Goal: Task Accomplishment & Management: Complete application form

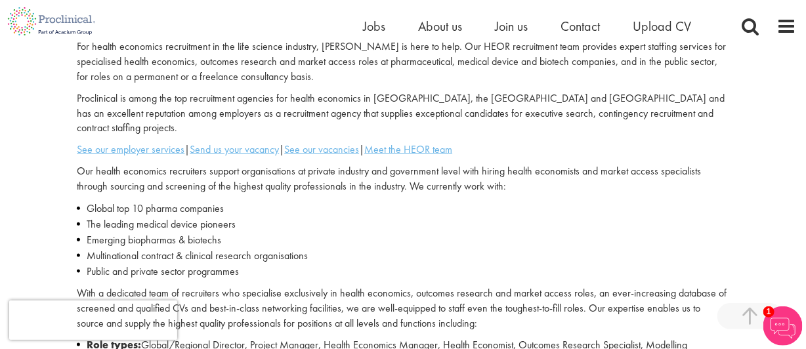
scroll to position [383, 0]
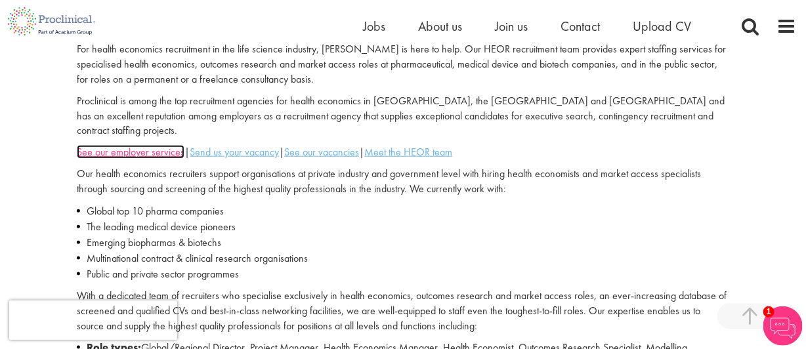
click at [131, 145] on u "See our employer services" at bounding box center [131, 152] width 108 height 14
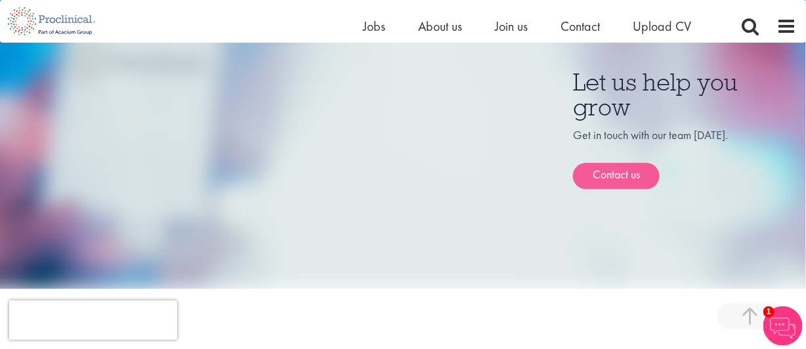
scroll to position [1097, 0]
click at [637, 177] on link "Contact us" at bounding box center [616, 175] width 87 height 26
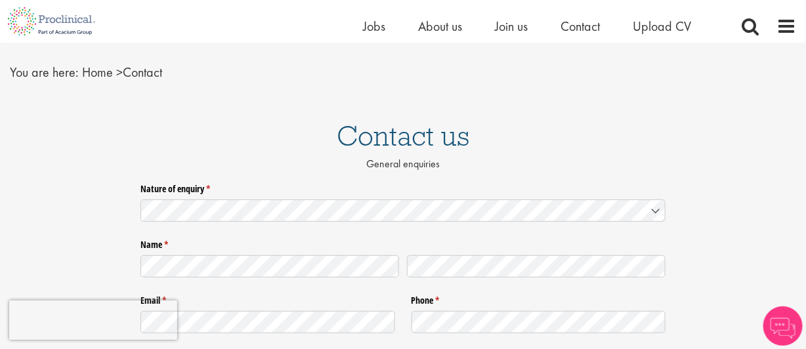
scroll to position [29, 0]
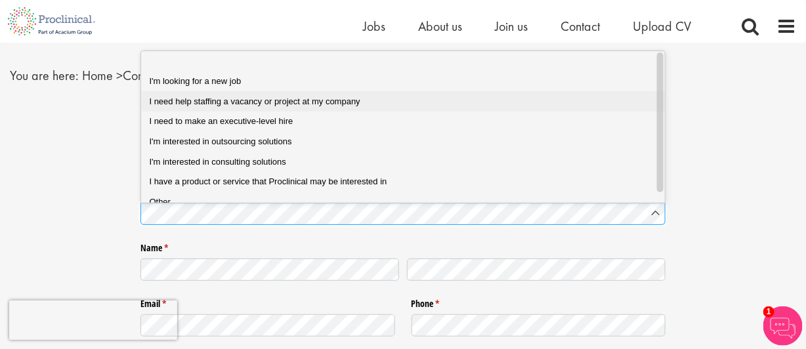
click at [330, 98] on span "I need help staffing a vacancy or project at my company" at bounding box center [255, 102] width 211 height 10
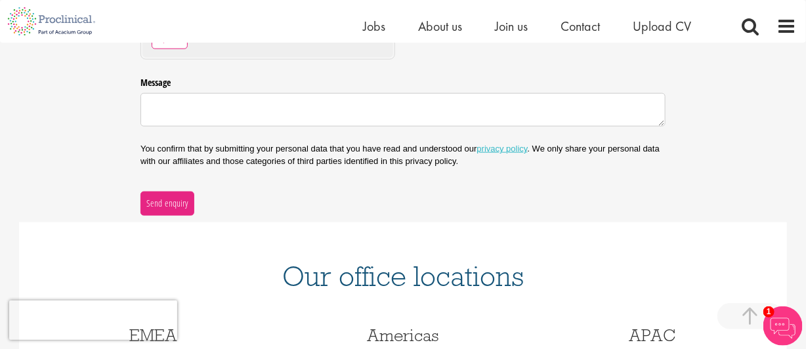
scroll to position [498, 0]
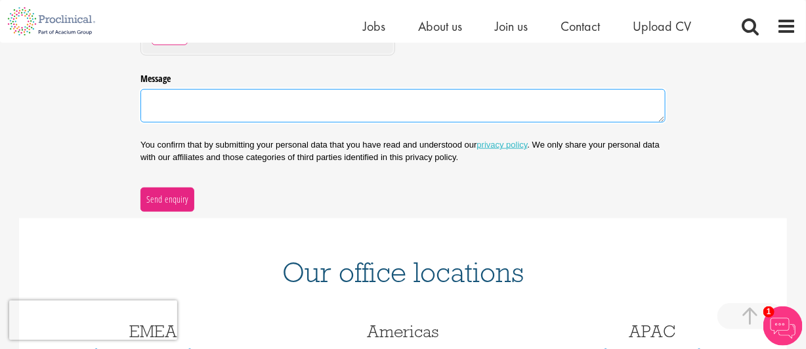
click at [341, 98] on textarea "Message" at bounding box center [402, 105] width 525 height 33
paste textarea "Hello, Kura Oncology seeks 1-2 contracted HEOR Sr Manager/Associate Director le…"
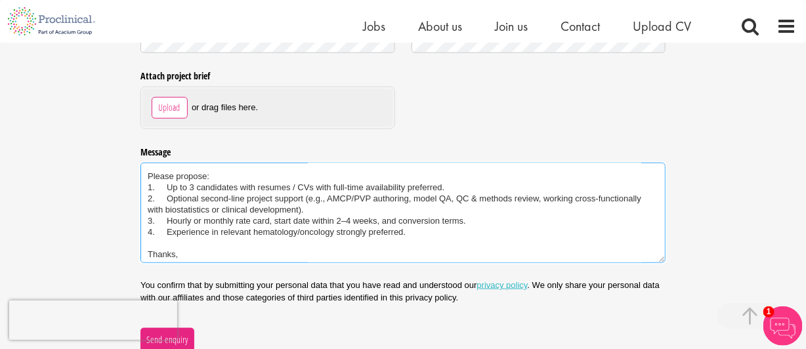
scroll to position [87, 0]
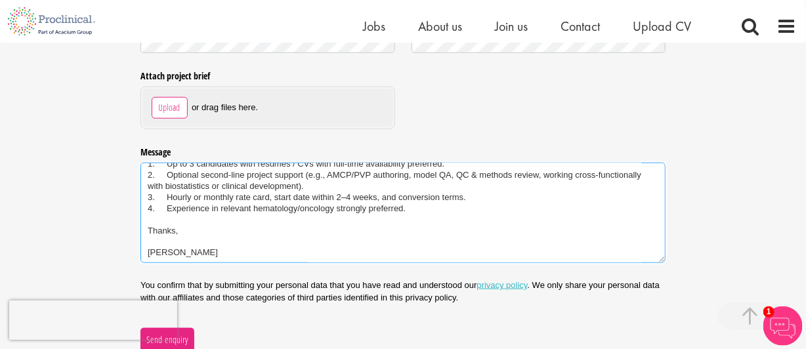
click at [175, 219] on textarea "Hello, Kura Oncology seeks 1-2 contracted HEOR Sr Manager/Associate Director le…" at bounding box center [402, 213] width 525 height 100
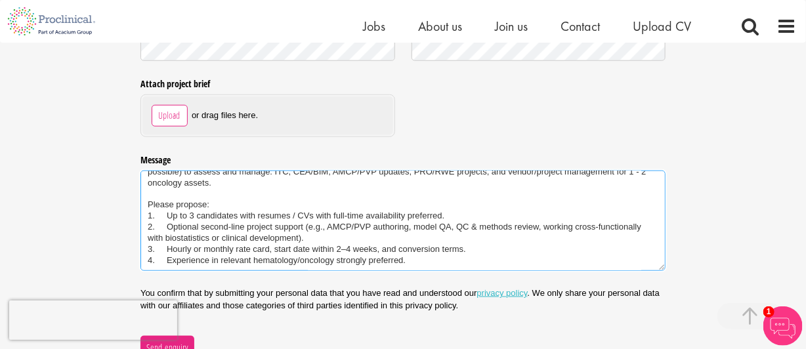
scroll to position [44, 0]
click at [483, 215] on textarea "Hello, Kura Oncology seeks 1-2 contracted HEOR Sr Manager/Associate Director le…" at bounding box center [402, 221] width 525 height 100
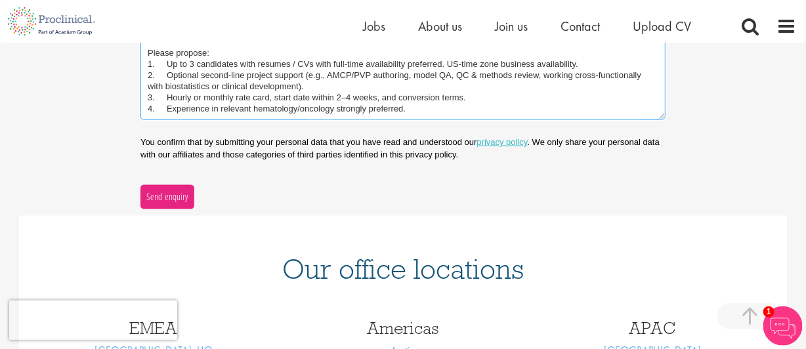
scroll to position [98, 0]
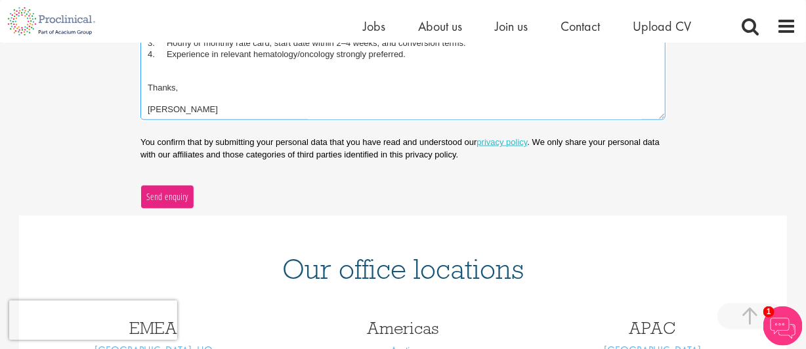
type textarea "Hello, Kura Oncology seeks 1-2 contracted HEOR Sr Manager/Associate Director le…"
click at [188, 189] on button "Send enquiry" at bounding box center [167, 197] width 54 height 24
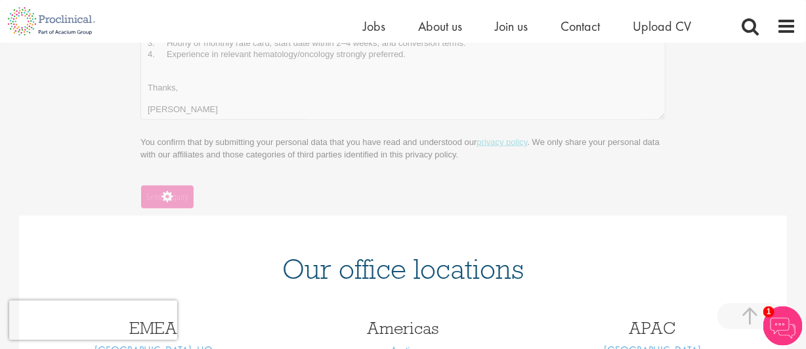
scroll to position [223, 0]
